Goal: Task Accomplishment & Management: Complete application form

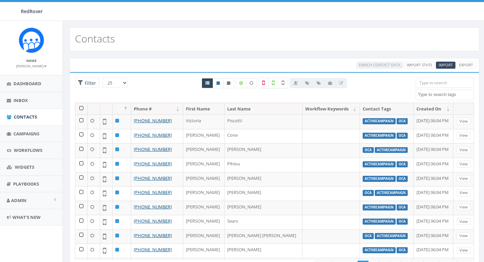
select select
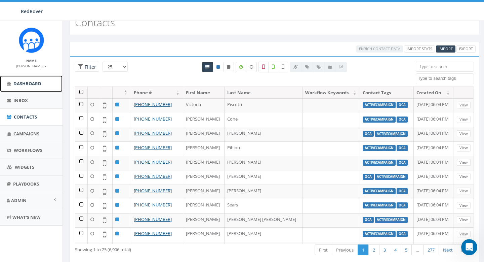
click at [22, 77] on link "Dashboard" at bounding box center [31, 83] width 63 height 16
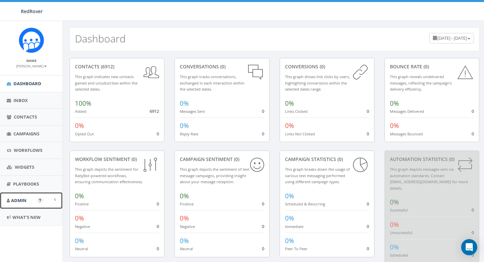
click at [19, 194] on link "Admin" at bounding box center [31, 200] width 63 height 16
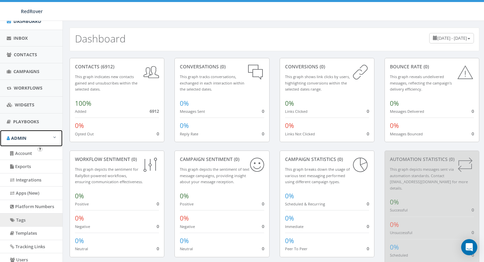
scroll to position [79, 0]
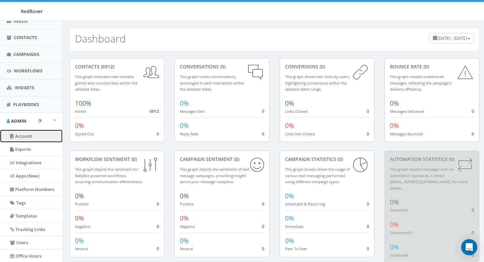
click at [29, 133] on link "Account" at bounding box center [31, 135] width 63 height 13
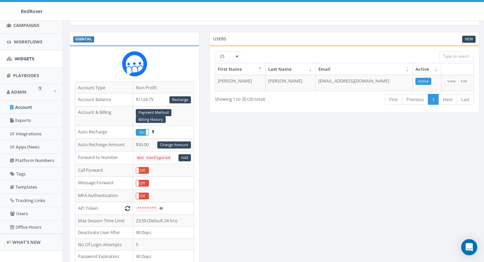
scroll to position [113, 0]
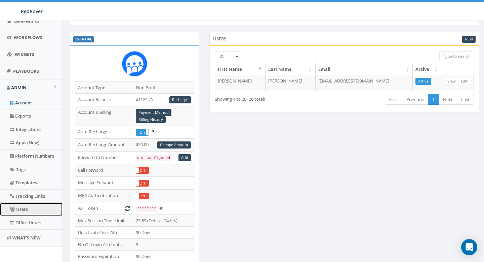
click at [27, 208] on link "Users" at bounding box center [31, 208] width 63 height 13
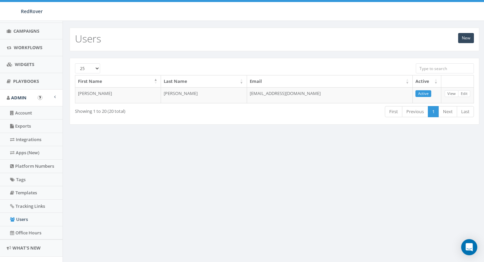
scroll to position [108, 0]
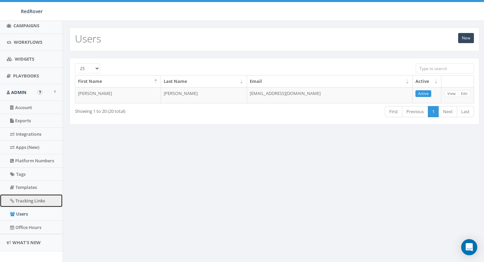
click at [25, 202] on link "Tracking Links" at bounding box center [31, 200] width 63 height 13
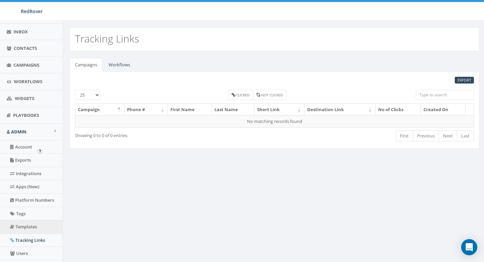
scroll to position [75, 0]
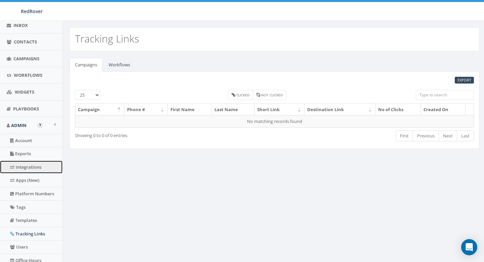
click at [26, 169] on link "Integrations" at bounding box center [31, 166] width 63 height 13
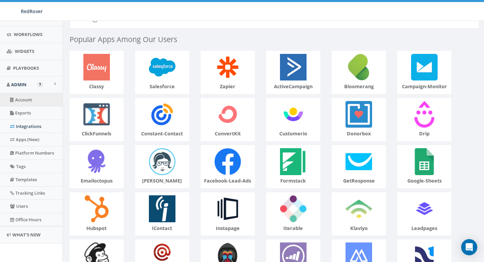
scroll to position [25, 0]
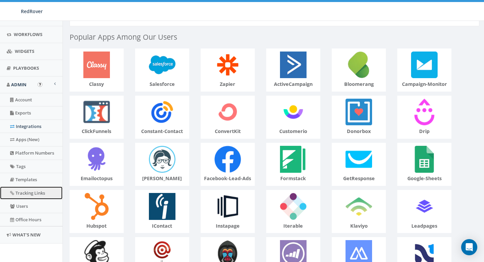
click at [28, 190] on link "Tracking Links" at bounding box center [31, 192] width 63 height 13
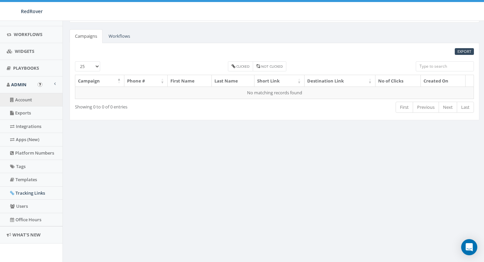
scroll to position [116, 0]
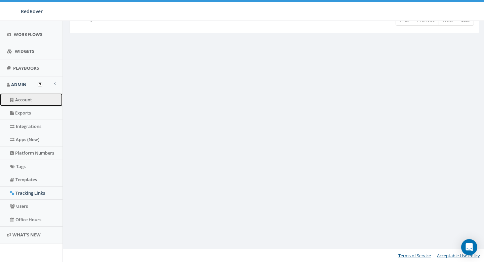
click at [31, 96] on link "Account" at bounding box center [31, 99] width 63 height 13
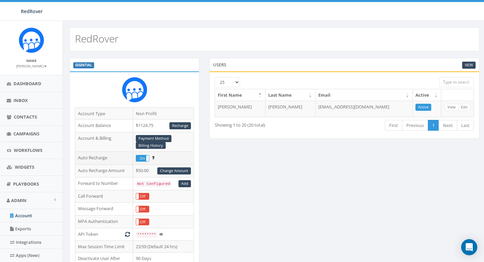
click at [154, 158] on icon at bounding box center [153, 157] width 2 height 4
click at [141, 159] on label "On" at bounding box center [142, 158] width 13 height 6
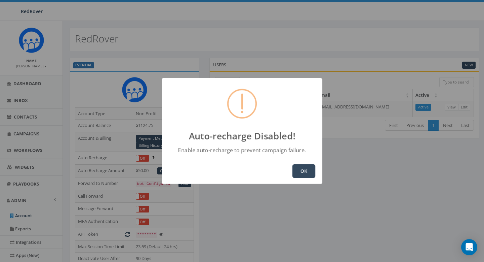
click at [301, 174] on button "OK" at bounding box center [303, 170] width 23 height 13
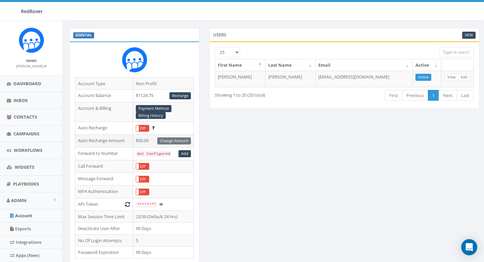
scroll to position [31, 0]
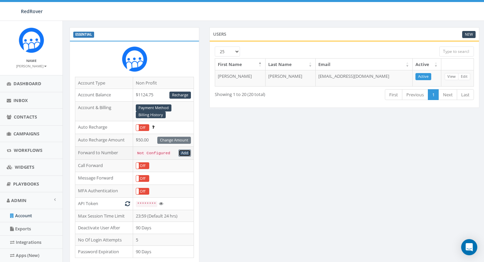
click at [187, 153] on link "Add" at bounding box center [185, 152] width 12 height 7
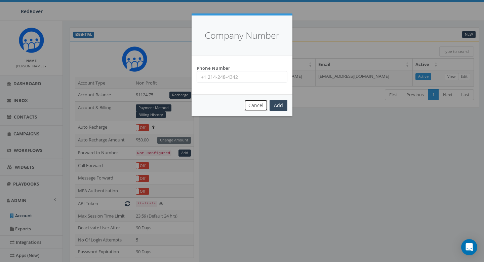
click at [259, 107] on button "Cancel" at bounding box center [256, 105] width 24 height 11
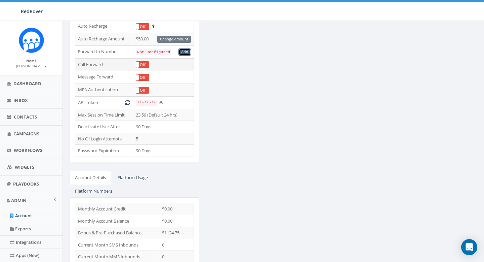
scroll to position [137, 0]
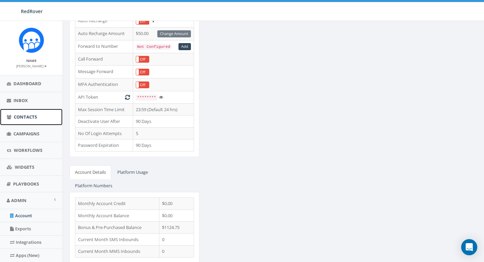
click at [35, 118] on span "Contacts" at bounding box center [25, 117] width 23 height 6
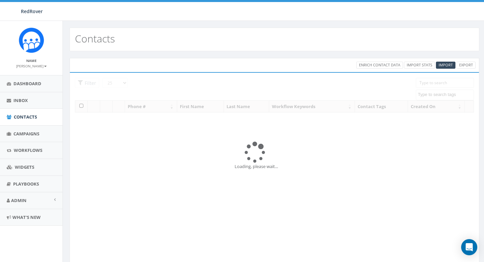
select select
click at [31, 103] on link "Inbox" at bounding box center [31, 100] width 63 height 16
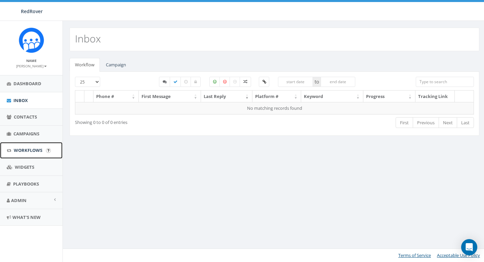
click at [33, 143] on link "Workflows" at bounding box center [31, 150] width 63 height 16
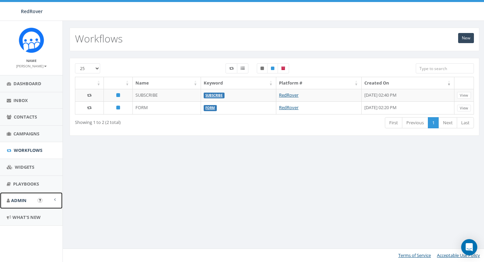
click at [31, 199] on link "Admin" at bounding box center [31, 200] width 63 height 16
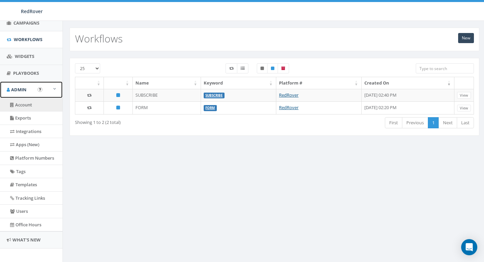
scroll to position [116, 0]
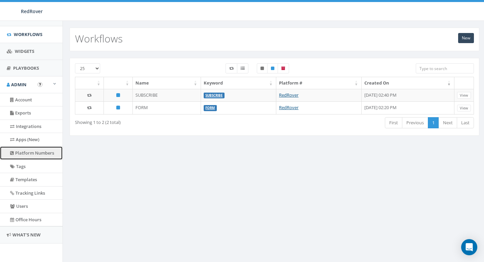
click at [36, 155] on link "Platform Numbers" at bounding box center [31, 152] width 63 height 13
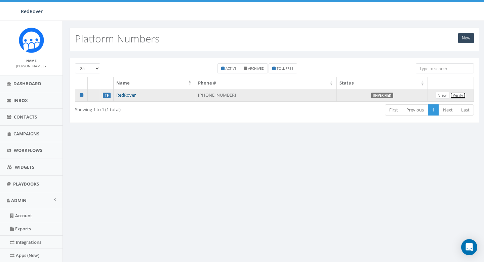
click at [456, 95] on link "Verify" at bounding box center [458, 95] width 16 height 7
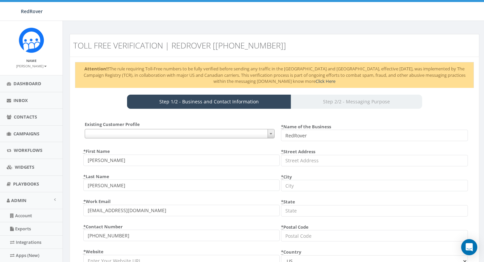
select select
select select "US"
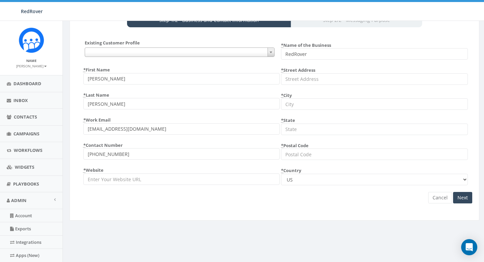
scroll to position [90, 0]
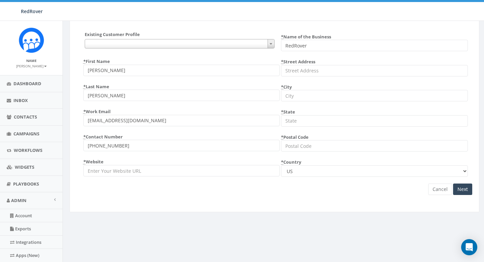
click at [154, 171] on input "* Website" at bounding box center [181, 170] width 196 height 11
paste input "[URL][DOMAIN_NAME]"
type input "[URL][DOMAIN_NAME]"
click at [314, 69] on input "* Street Address" at bounding box center [374, 70] width 187 height 11
type input "[STREET_ADDRESS]"
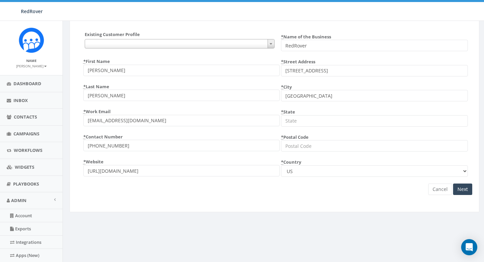
type input "[GEOGRAPHIC_DATA]"
type input "CA"
type input "95811"
click at [236, 45] on span at bounding box center [180, 43] width 190 height 9
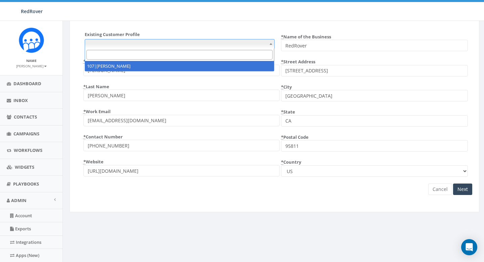
select select "107|[PERSON_NAME]"
type input "[STREET_ADDRESS]"
type input "95814"
click at [215, 45] on span "107|[PERSON_NAME]" at bounding box center [179, 43] width 189 height 9
click at [215, 51] on input "Search" at bounding box center [179, 55] width 187 height 10
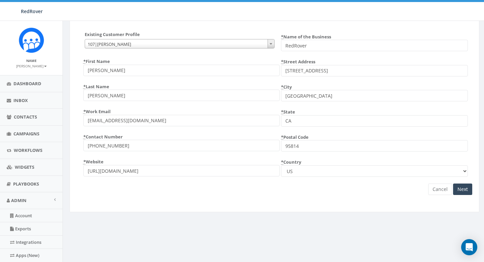
click at [223, 30] on div "Existing Customer Profile {} 107|[PERSON_NAME] 107|[PERSON_NAME] * First Name […" at bounding box center [274, 116] width 399 height 182
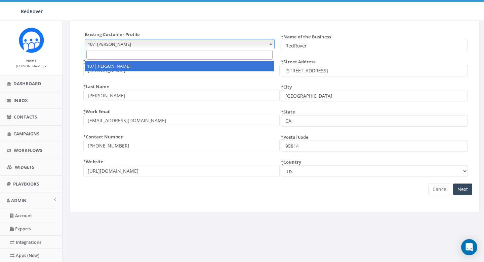
click at [269, 44] on span at bounding box center [271, 43] width 7 height 9
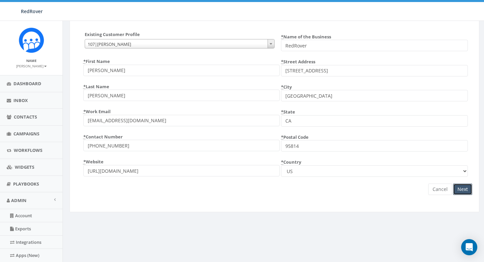
click at [464, 186] on input "Next" at bounding box center [462, 188] width 19 height 11
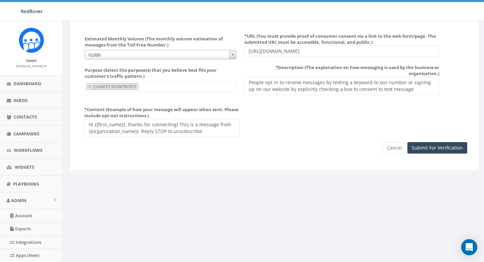
scroll to position [92, 0]
click at [321, 51] on input "[URL][DOMAIN_NAME]" at bounding box center [341, 51] width 195 height 11
drag, startPoint x: 321, startPoint y: 51, endPoint x: 242, endPoint y: 47, distance: 78.8
click at [242, 47] on div "* URL (You must provide proof of consumer consent via a link to the web form/pa…" at bounding box center [340, 46] width 198 height 31
paste input "[DOMAIN_NAME][URL]"
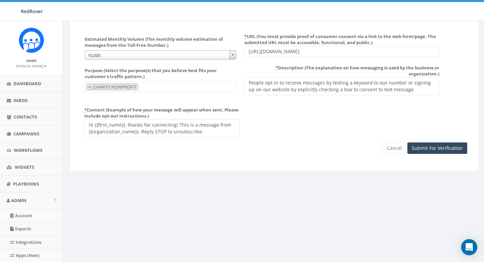
type input "[URL][DOMAIN_NAME]"
drag, startPoint x: 128, startPoint y: 125, endPoint x: 146, endPoint y: 127, distance: 18.3
click at [146, 127] on textarea "Hi {{first_name}}, thanks for connecting! This is a message from {{organization…" at bounding box center [161, 128] width 155 height 18
click at [147, 125] on textarea "Hi {{first_name}}, thanks for connecting! This is a message from {{organization…" at bounding box center [161, 128] width 155 height 18
drag, startPoint x: 176, startPoint y: 125, endPoint x: 131, endPoint y: 124, distance: 45.1
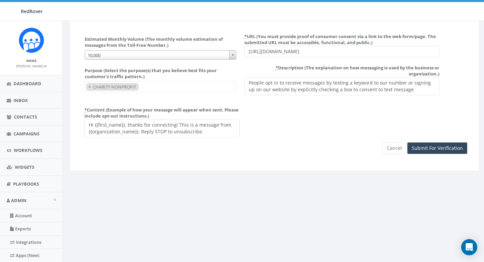
click at [131, 124] on textarea "Hi {{first_name}}, thanks for connecting! This is a message from {{organization…" at bounding box center [161, 128] width 155 height 18
drag, startPoint x: 150, startPoint y: 132, endPoint x: 198, endPoint y: 133, distance: 47.8
click at [198, 133] on textarea "Hi {{first_name}}, thanks for connecting! This is a message from {{organization…" at bounding box center [161, 128] width 155 height 18
click at [186, 125] on textarea "Hi {{first_name}}, thanks for connecting! This is a message from {{organization…" at bounding box center [161, 128] width 155 height 18
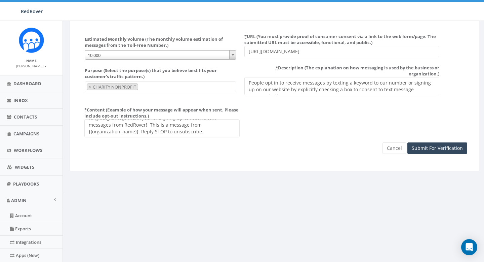
drag, startPoint x: 150, startPoint y: 124, endPoint x: 139, endPoint y: 131, distance: 13.1
click at [138, 131] on textarea "Hi {{first_name}}, thanks for connecting! This is a message from {{organization…" at bounding box center [161, 128] width 155 height 18
type textarea "Hi {{first_name}}, thank you for signing up to receive text messages from RedRo…"
click at [437, 151] on input "Submit For Verification" at bounding box center [437, 147] width 60 height 11
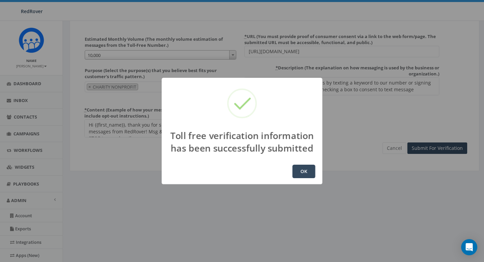
click at [303, 172] on button "OK" at bounding box center [303, 170] width 23 height 13
